Goal: Find specific page/section: Find specific page/section

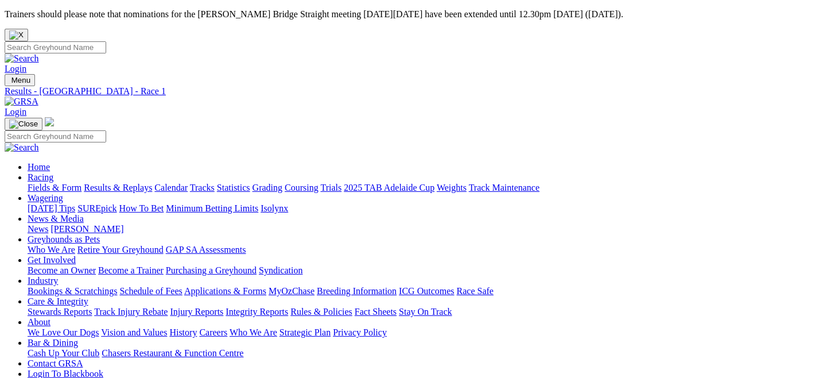
click at [52, 183] on link "Fields & Form" at bounding box center [55, 188] width 54 height 10
select select "QLD"
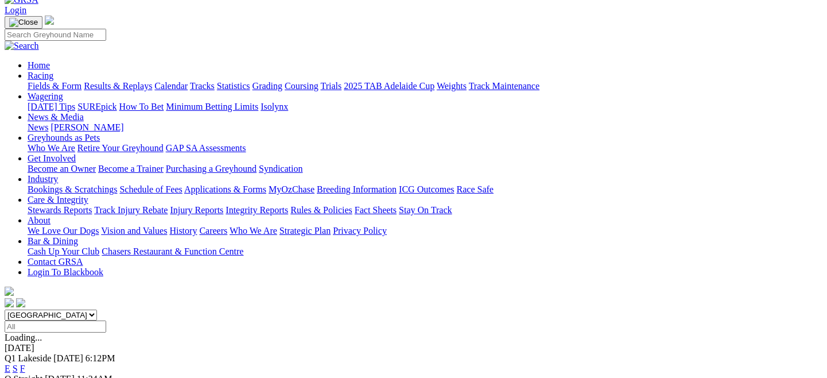
scroll to position [140, 0]
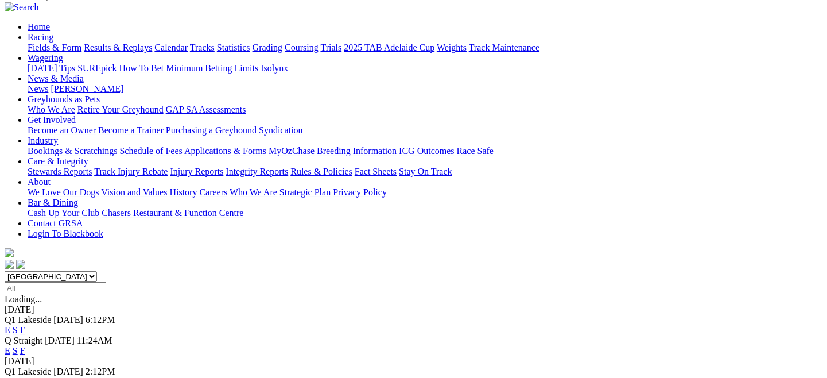
click at [10, 377] on link "E" at bounding box center [8, 382] width 6 height 10
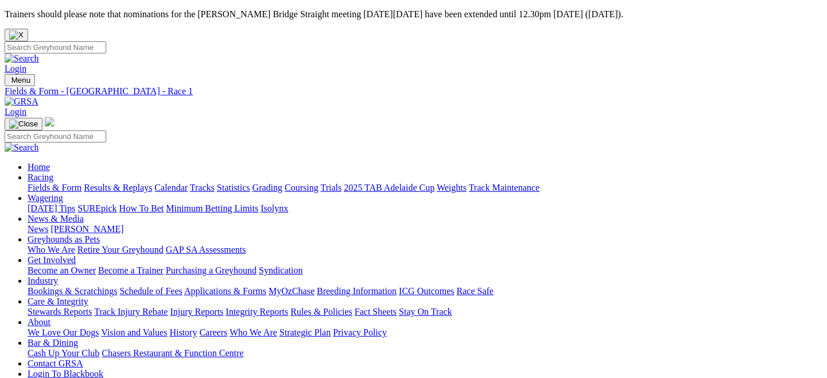
click at [55, 183] on link "Fields & Form" at bounding box center [55, 188] width 54 height 10
select select "QLD"
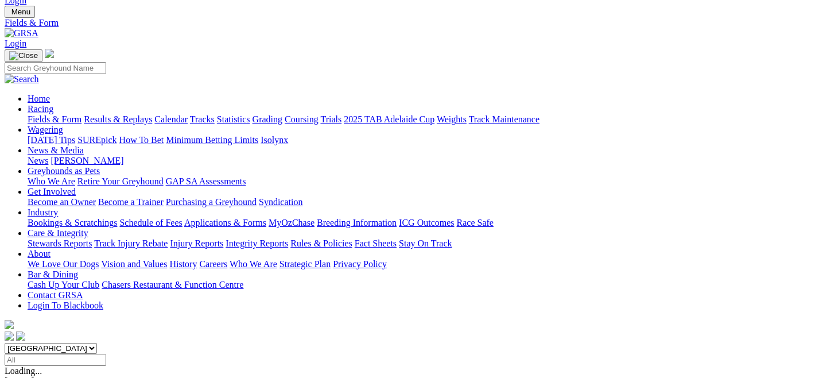
scroll to position [71, 0]
